Goal: Navigation & Orientation: Find specific page/section

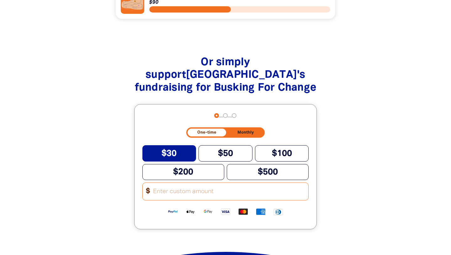
scroll to position [791, 0]
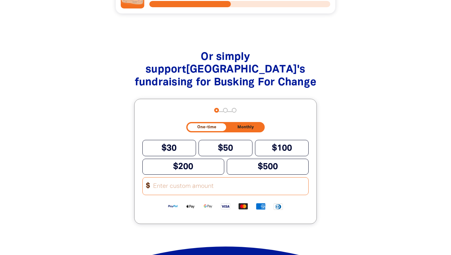
click at [160, 189] on input "Other Amount" at bounding box center [228, 186] width 159 height 17
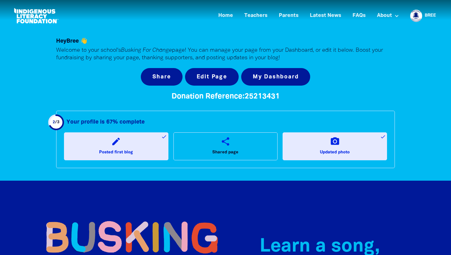
scroll to position [0, 0]
click at [225, 14] on link "Home" at bounding box center [226, 16] width 22 height 10
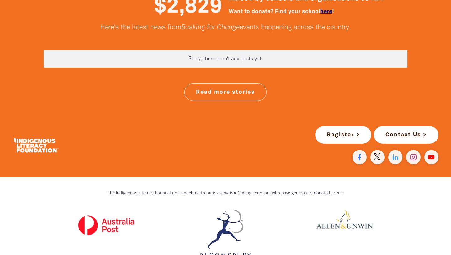
scroll to position [1645, 0]
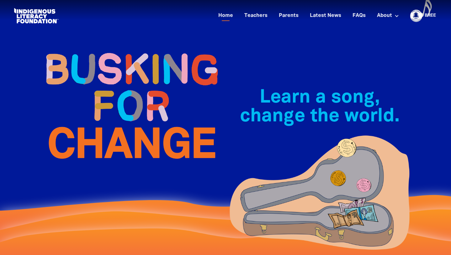
scroll to position [0, 0]
